Goal: Information Seeking & Learning: Find specific fact

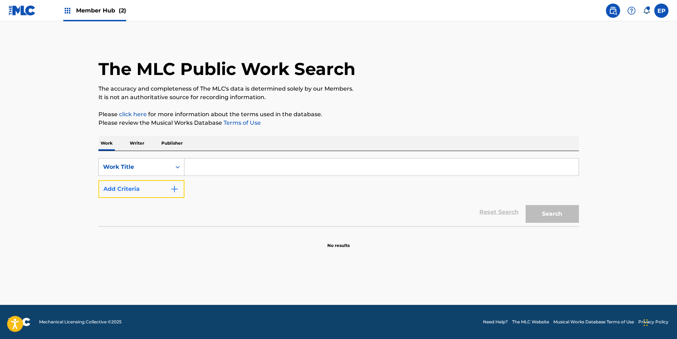
click at [154, 185] on button "Add Criteria" at bounding box center [141, 189] width 86 height 18
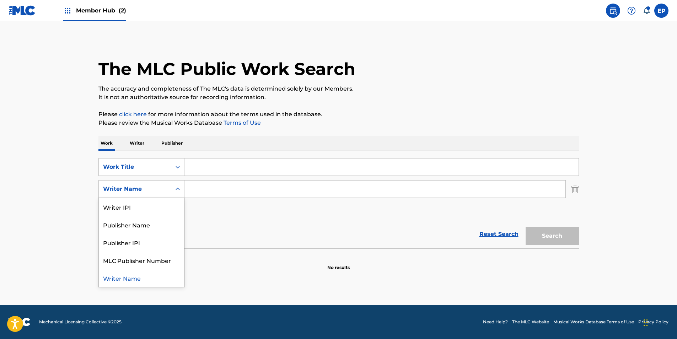
click at [154, 186] on div "Writer Name" at bounding box center [135, 189] width 64 height 9
drag, startPoint x: 162, startPoint y: 187, endPoint x: 175, endPoint y: 186, distance: 12.6
click at [160, 189] on div "Writer Name" at bounding box center [135, 189] width 64 height 9
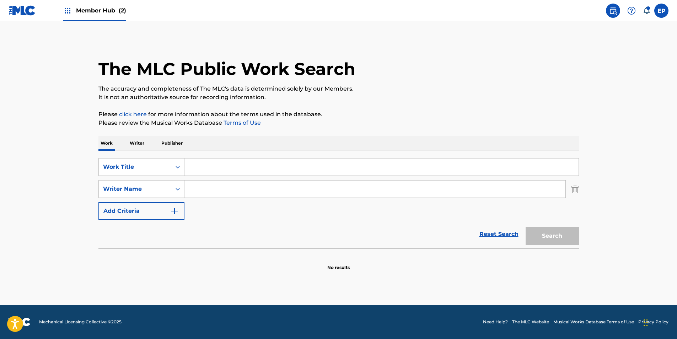
click at [232, 184] on input "Search Form" at bounding box center [374, 189] width 381 height 17
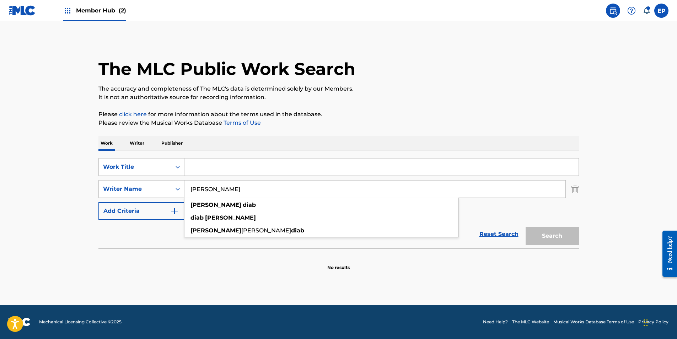
type input "[PERSON_NAME]"
click at [136, 238] on div "Reset Search Search" at bounding box center [338, 234] width 481 height 28
click at [221, 168] on input "Search Form" at bounding box center [381, 167] width 394 height 17
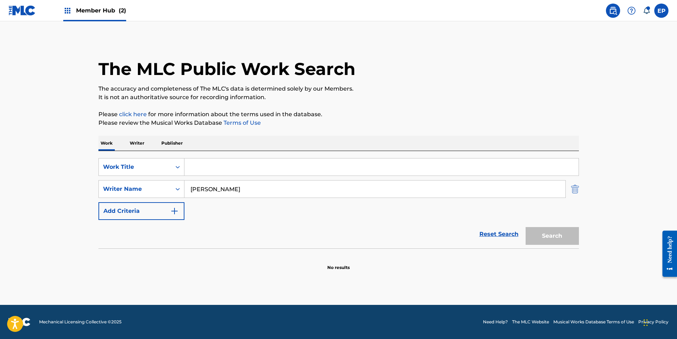
click at [576, 190] on img "Search Form" at bounding box center [575, 189] width 8 height 18
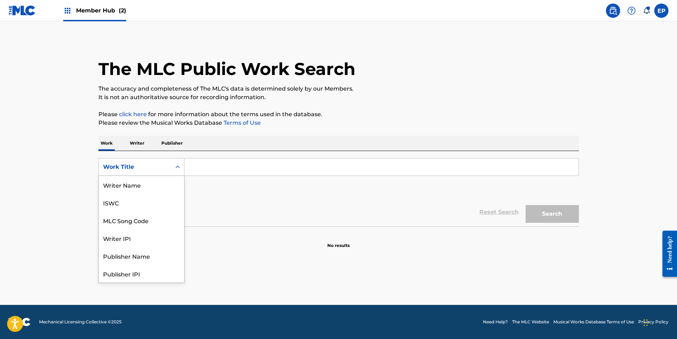
click at [154, 163] on div "Work Title" at bounding box center [135, 167] width 64 height 9
click at [148, 218] on div "MLC Song Code" at bounding box center [141, 220] width 85 height 18
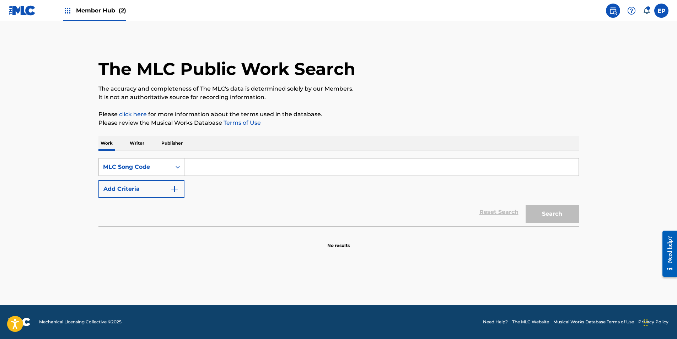
click at [236, 168] on input "Search Form" at bounding box center [381, 167] width 394 height 17
paste input "FB22UI"
type input "FB22UI"
click at [547, 211] on button "Search" at bounding box center [552, 214] width 53 height 18
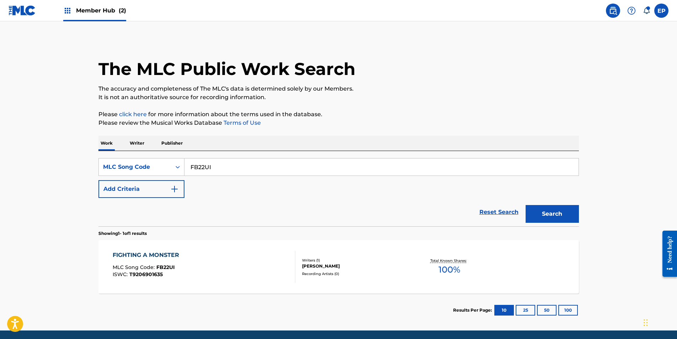
click at [229, 264] on div "FIGHTING A MONSTER MLC Song Code : FB22UI ISWC : T9206901635" at bounding box center [204, 267] width 183 height 32
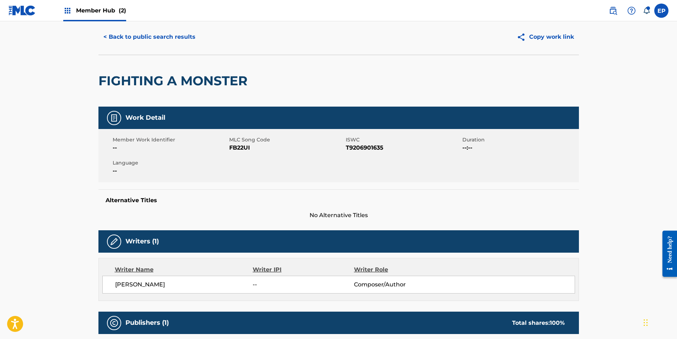
scroll to position [2, 0]
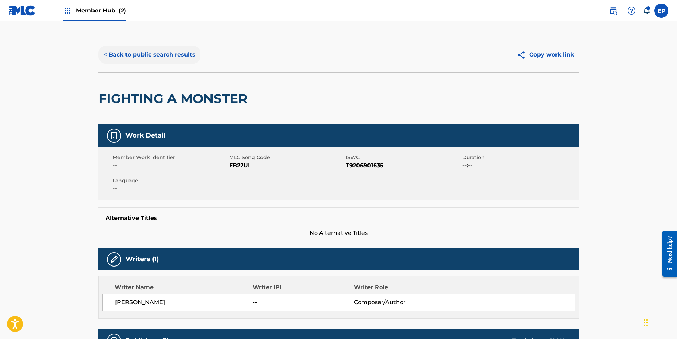
click at [114, 48] on button "< Back to public search results" at bounding box center [149, 55] width 102 height 18
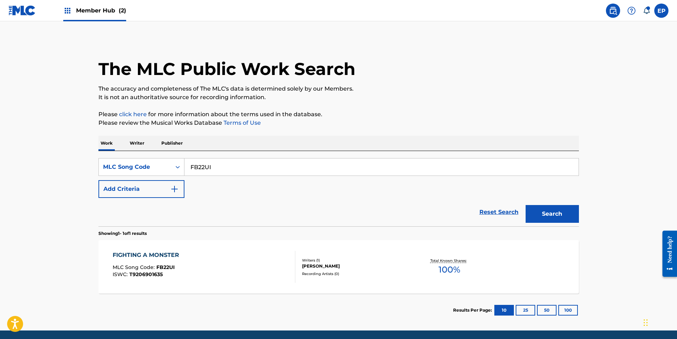
click at [210, 167] on input "FB22UI" at bounding box center [381, 167] width 394 height 17
paste input "GB86UE"
type input "GB86UE"
click at [573, 224] on div "Search" at bounding box center [550, 212] width 57 height 28
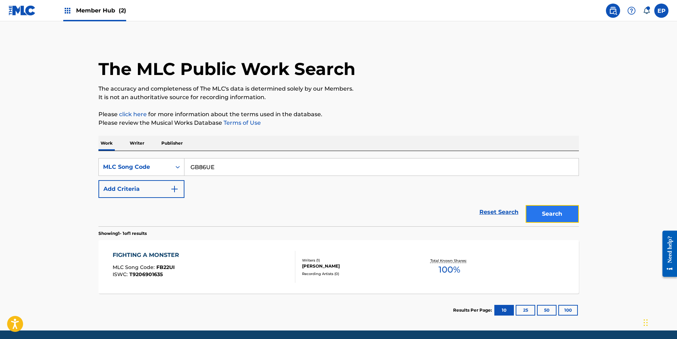
click at [571, 222] on button "Search" at bounding box center [552, 214] width 53 height 18
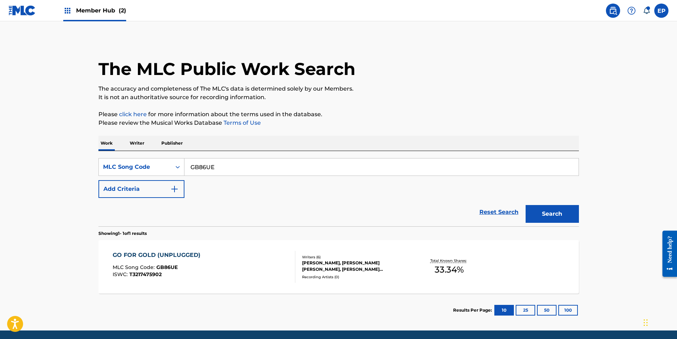
click at [205, 265] on div "GO FOR GOLD (UNPLUGGED) MLC Song Code : GB86UE ISWC : T3217475902" at bounding box center [204, 267] width 183 height 32
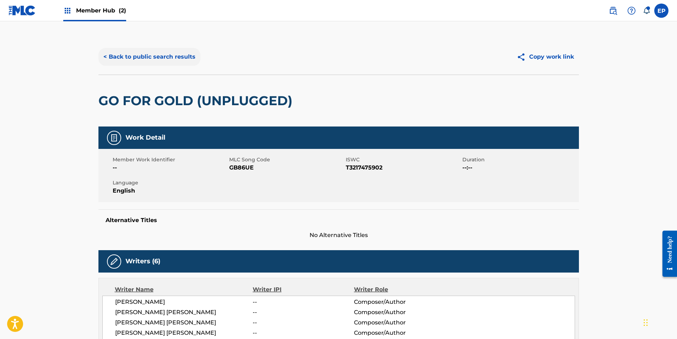
click at [126, 58] on button "< Back to public search results" at bounding box center [149, 57] width 102 height 18
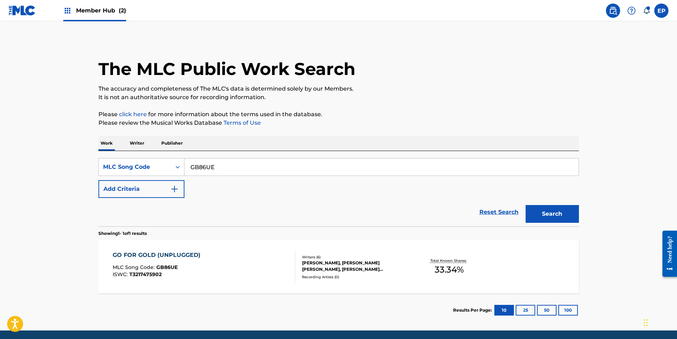
click at [215, 165] on input "GB86UE" at bounding box center [381, 167] width 394 height 17
paste input "SL"
click at [550, 209] on button "Search" at bounding box center [552, 214] width 53 height 18
click at [203, 165] on input "GB86SL" at bounding box center [381, 167] width 394 height 17
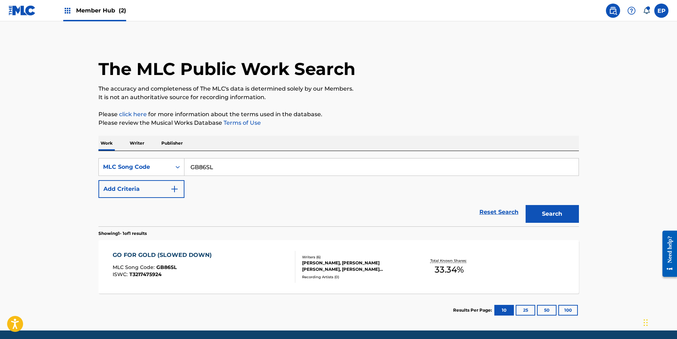
click at [203, 165] on input "GB86SL" at bounding box center [381, 167] width 394 height 17
paste input "UF"
click at [567, 215] on button "Search" at bounding box center [552, 214] width 53 height 18
click at [213, 167] on input "GB86UF" at bounding box center [381, 167] width 394 height 17
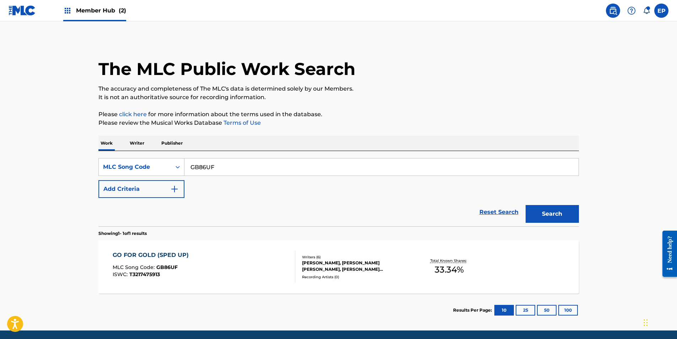
paste input "IY8ZNB"
type input "IY8ZNB"
click at [573, 213] on button "Search" at bounding box center [552, 214] width 53 height 18
